Goal: Information Seeking & Learning: Learn about a topic

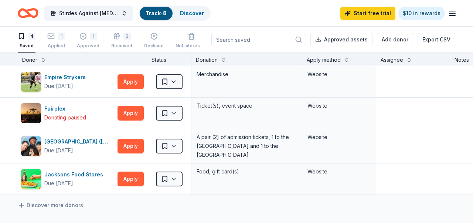
click at [156, 14] on link "Track · 8" at bounding box center [156, 13] width 21 height 6
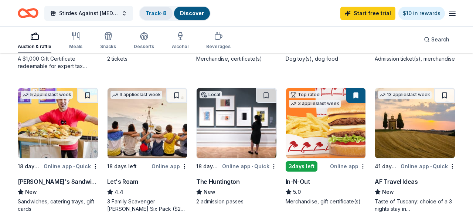
scroll to position [335, 0]
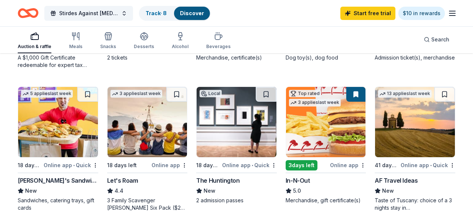
click at [346, 167] on div "Online app" at bounding box center [348, 164] width 36 height 9
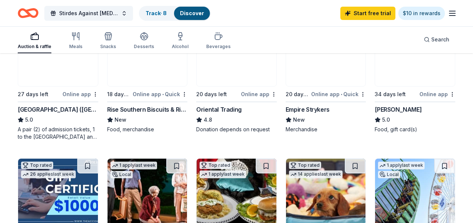
scroll to position [94, 0]
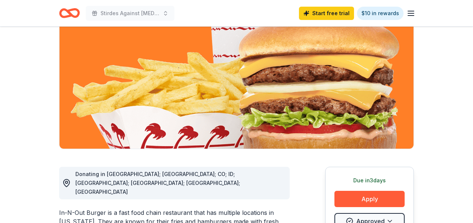
scroll to position [122, 0]
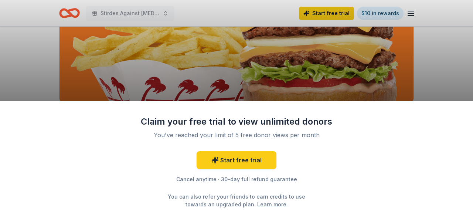
click at [378, 77] on div "Claim your free trial to view unlimited donors You've reached your limit of 5 f…" at bounding box center [236, 111] width 473 height 223
